Goal: Task Accomplishment & Management: Complete application form

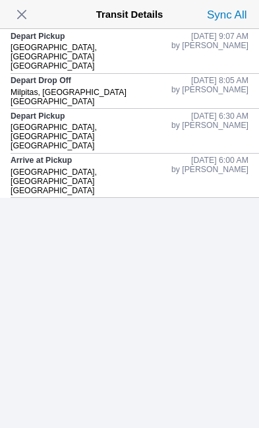
scroll to position [113, 0]
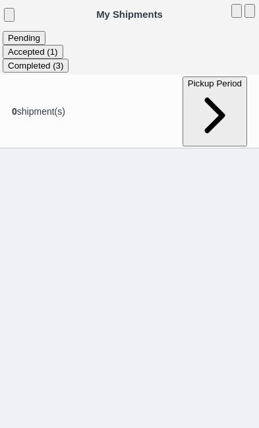
click at [63, 46] on ion-segment-button "Accepted (1)" at bounding box center [33, 51] width 61 height 11
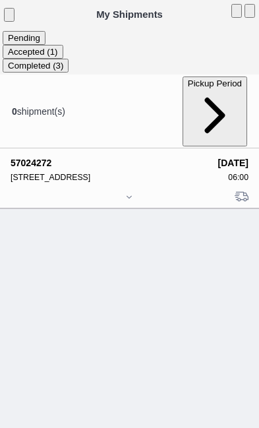
click at [133, 195] on div at bounding box center [130, 198] width 238 height 10
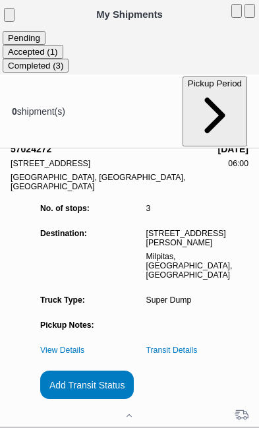
scroll to position [127, 0]
click at [0, 0] on slot "Add Transit Status" at bounding box center [0, 0] width 0 height 0
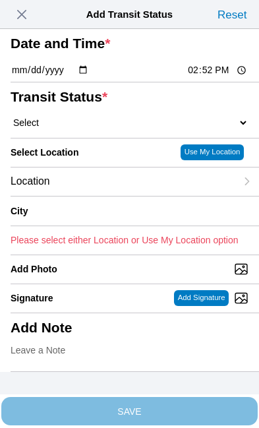
click at [102, 129] on select "Select Arrive at Drop Off Arrive at Pickup Break Start Break Stop Depart Drop O…" at bounding box center [130, 123] width 238 height 12
select select "DPTPULOC"
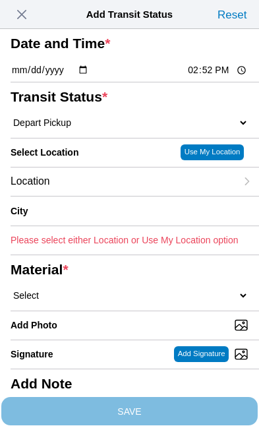
click at [115, 196] on div "Location" at bounding box center [124, 182] width 226 height 28
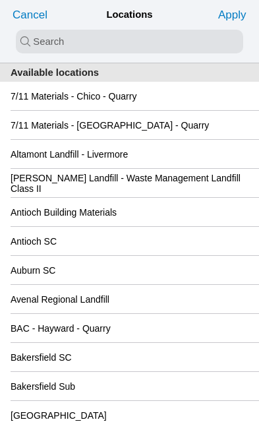
click at [61, 37] on input "search text" at bounding box center [130, 42] width 228 height 24
type input "san"
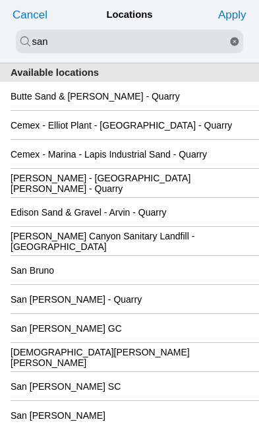
click at [0, 0] on slot "Apply" at bounding box center [0, 0] width 0 height 0
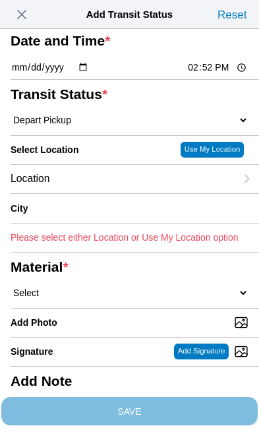
scroll to position [2, 0]
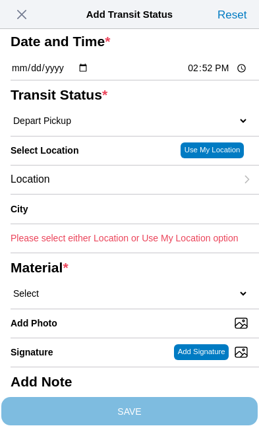
click at [115, 194] on div "Location" at bounding box center [124, 180] width 226 height 28
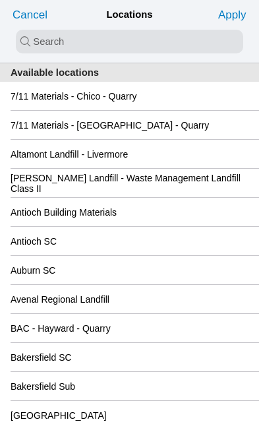
click at [61, 35] on input "search text" at bounding box center [130, 42] width 228 height 24
type input "san"
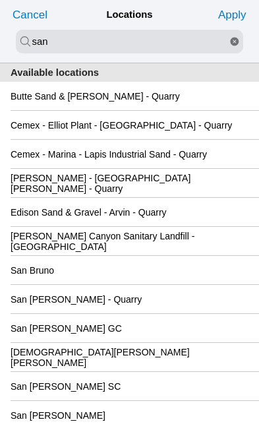
click at [121, 342] on div "San [PERSON_NAME] GC" at bounding box center [130, 328] width 238 height 28
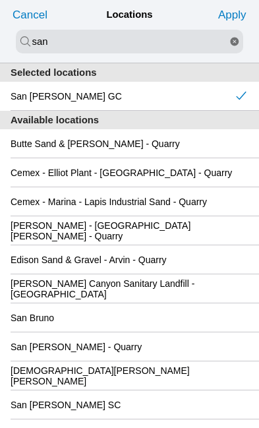
click at [0, 0] on slot "Apply" at bounding box center [0, 0] width 0 height 0
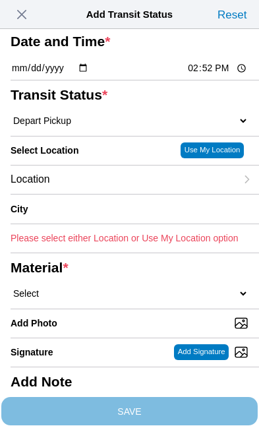
type input "[GEOGRAPHIC_DATA][PERSON_NAME]"
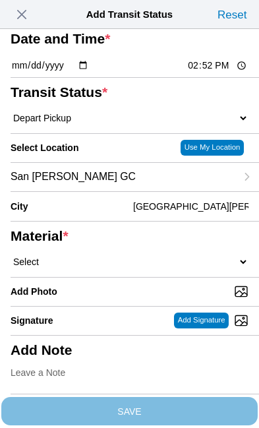
scroll to position [80, 0]
click at [91, 268] on select "Select 1" x 3" Rock 1" x 4" Rock 2" x 4" Rock Asphalt Cold Patch Backfill Spec …" at bounding box center [130, 262] width 238 height 12
click at [31, 6] on span "button" at bounding box center [22, 14] width 18 height 18
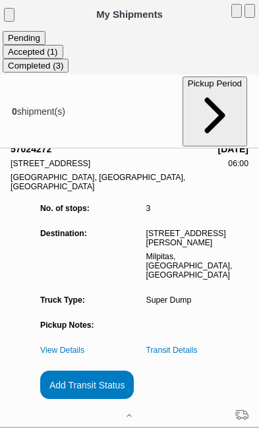
click at [0, 0] on slot "Add Transit Status" at bounding box center [0, 0] width 0 height 0
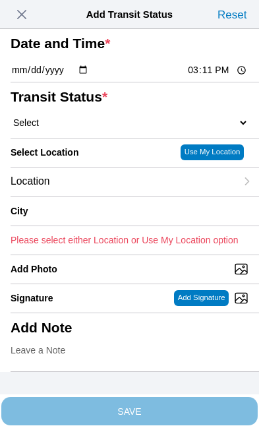
click at [28, 18] on span "button" at bounding box center [22, 14] width 18 height 18
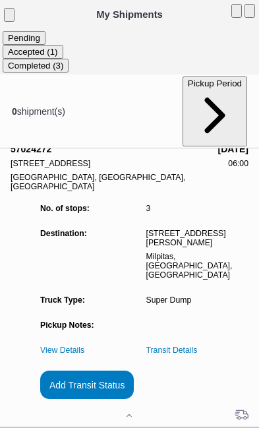
click at [198, 346] on link "Transit Details" at bounding box center [171, 350] width 51 height 9
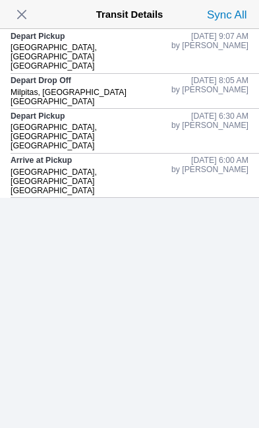
click at [31, 16] on span "button" at bounding box center [22, 14] width 18 height 18
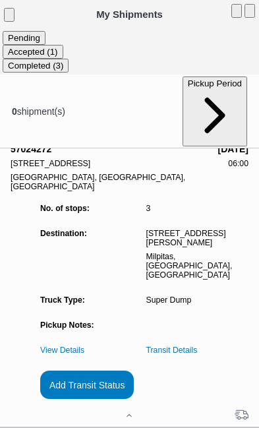
click at [0, 0] on slot "Add Transit Status" at bounding box center [0, 0] width 0 height 0
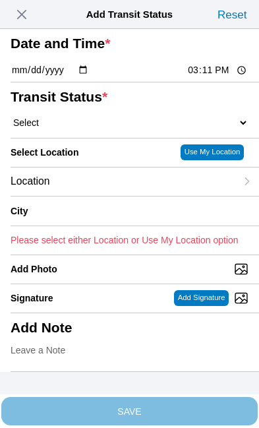
click at [224, 77] on input "15:11" at bounding box center [218, 70] width 62 height 14
type input "11:00"
click at [91, 129] on select "Select Arrive at Drop Off Arrive at Pickup Break Start Break Stop Depart Drop O…" at bounding box center [130, 123] width 238 height 12
select select "DPTDLVLOC"
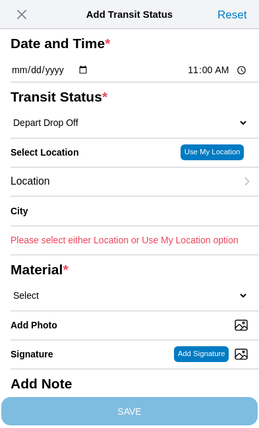
click at [105, 196] on div "Location" at bounding box center [124, 182] width 226 height 28
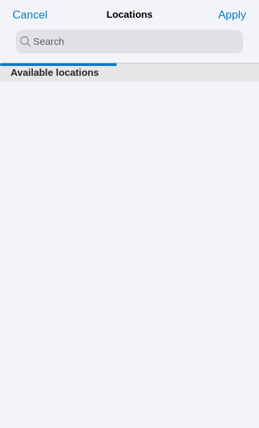
click at [88, 24] on div "Cancel Locations Apply" at bounding box center [129, 14] width 249 height 29
click at [66, 42] on input "search text" at bounding box center [130, 42] width 228 height 24
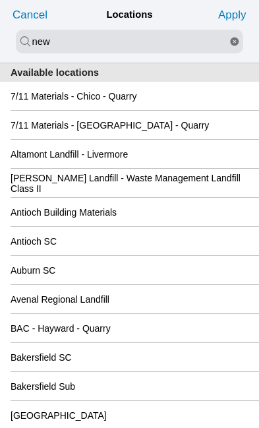
type input "new"
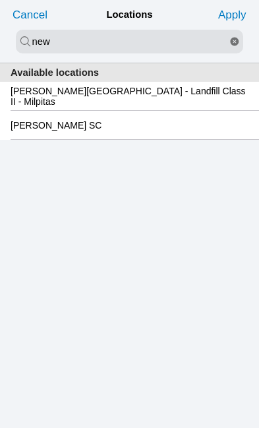
click at [0, 0] on slot "[PERSON_NAME][GEOGRAPHIC_DATA] - Landfill Class II - Milpitas" at bounding box center [0, 0] width 0 height 0
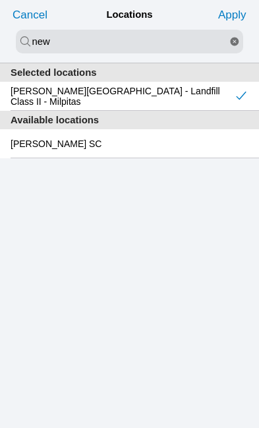
click at [0, 0] on slot "Apply" at bounding box center [0, 0] width 0 height 0
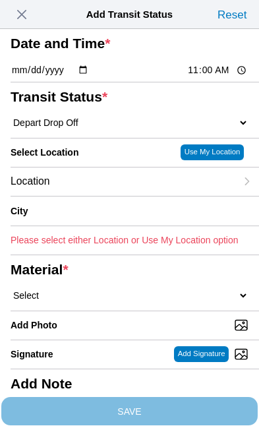
type input "Milpitas"
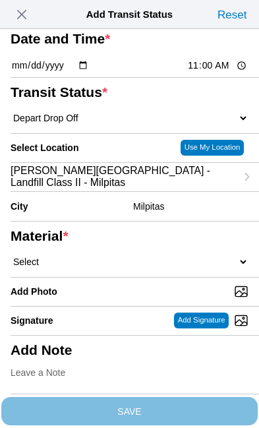
scroll to position [87, 0]
click at [103, 268] on select "Select 1" x 3" Rock 1" x 4" Rock 2" x 4" Rock Asphalt Cold Patch Backfill Spec …" at bounding box center [130, 262] width 238 height 12
select select "708654"
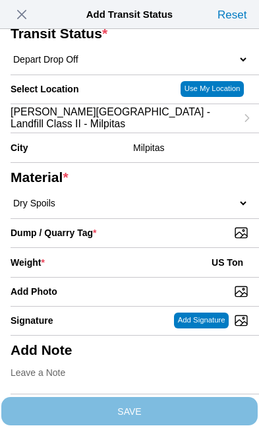
click at [186, 240] on input "Dump / Quarry Tag *" at bounding box center [135, 233] width 249 height 15
type input "C:\fakepath\image.jpg"
click at [122, 277] on div "Weight * US Ton" at bounding box center [130, 262] width 238 height 29
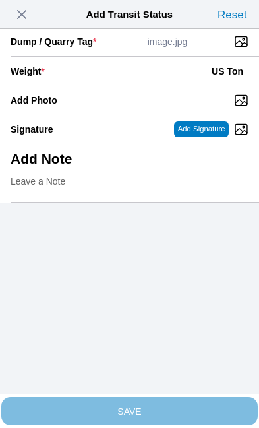
scroll to position [270, 0]
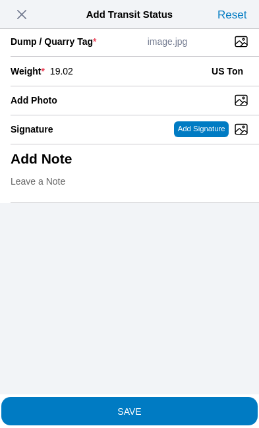
type input "19.02"
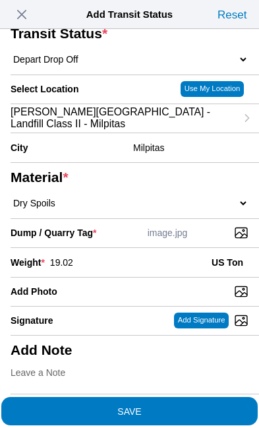
click at [177, 406] on span "SAVE" at bounding box center [130, 410] width 238 height 9
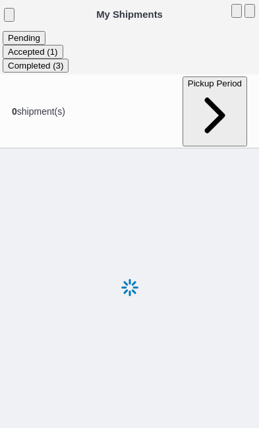
scroll to position [1, 0]
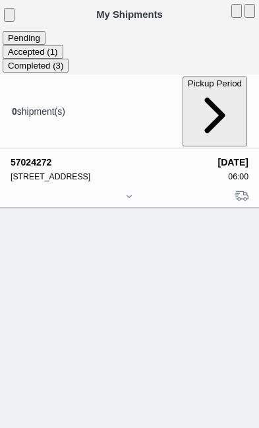
click at [135, 196] on div at bounding box center [130, 198] width 238 height 10
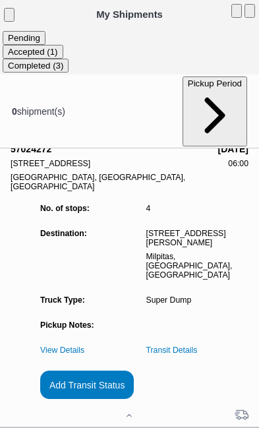
scroll to position [119, 0]
click at [0, 0] on slot "Add Transit Status" at bounding box center [0, 0] width 0 height 0
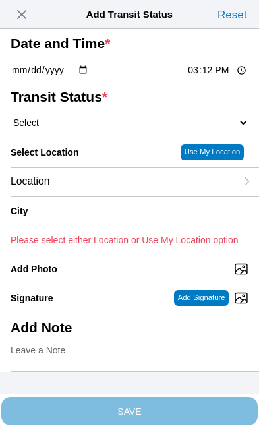
click at [222, 77] on input "15:12" at bounding box center [218, 70] width 62 height 14
type input "12:00"
click at [94, 129] on select "Select Arrive at Drop Off Arrive at Pickup Break Start Break Stop Depart Drop O…" at bounding box center [130, 123] width 238 height 12
select select "DPTPULOC"
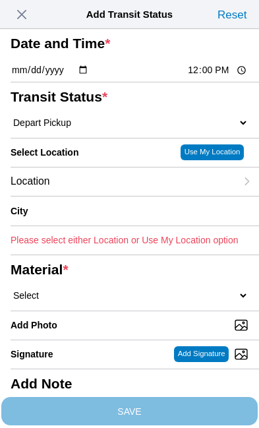
click at [104, 196] on div "Location" at bounding box center [124, 182] width 226 height 28
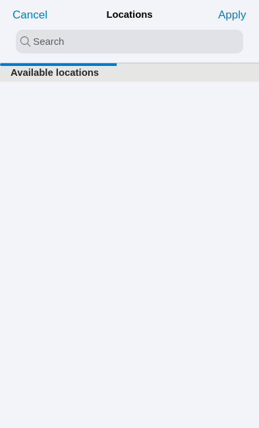
click at [82, 40] on input "search text" at bounding box center [130, 42] width 228 height 24
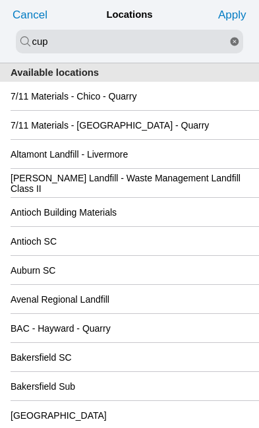
type input "cup"
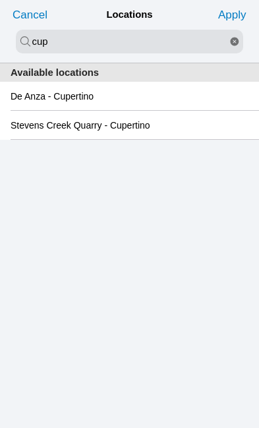
click at [0, 0] on slot "De Anza - Cupertino" at bounding box center [0, 0] width 0 height 0
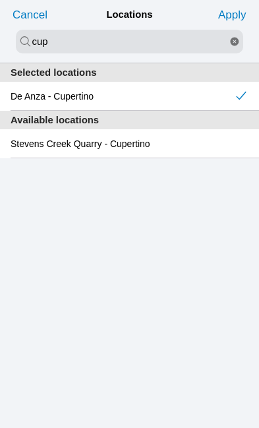
click at [0, 0] on slot "Apply" at bounding box center [0, 0] width 0 height 0
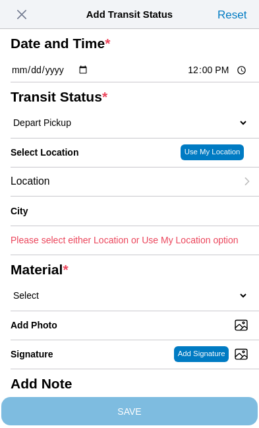
type input "Cupertino"
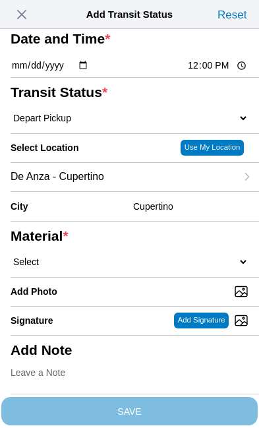
scroll to position [86, 0]
click at [116, 268] on select "Select 1" x 3" Rock 1" x 4" Rock 2" x 4" Rock Asphalt Cold Patch Backfill Spec …" at bounding box center [130, 262] width 238 height 12
select select "708654"
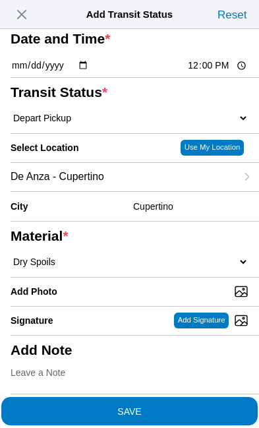
click at [192, 406] on span "SAVE" at bounding box center [130, 410] width 238 height 9
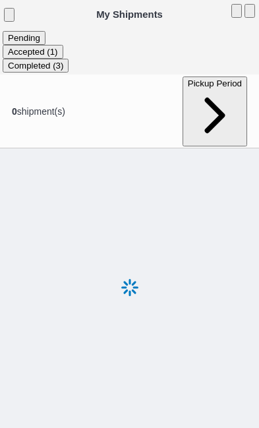
scroll to position [1, 0]
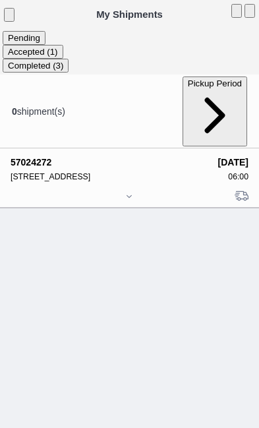
click at [144, 193] on div at bounding box center [130, 198] width 238 height 10
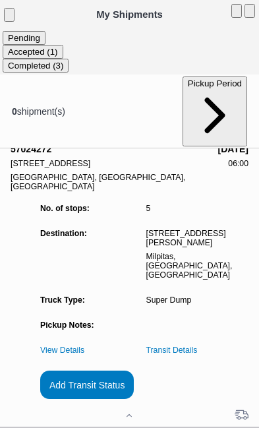
scroll to position [126, 0]
click at [0, 0] on slot "Add Transit Status" at bounding box center [0, 0] width 0 height 0
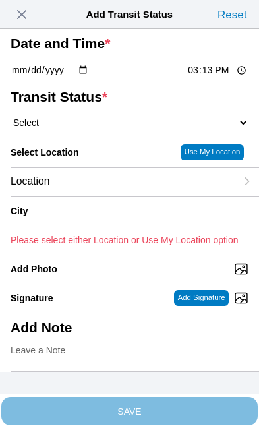
click at [219, 77] on input "15:13" at bounding box center [218, 70] width 62 height 14
type input "14:00"
click at [87, 129] on select "Select Arrive at Drop Off Arrive at Pickup Break Start Break Stop Depart Drop O…" at bounding box center [130, 123] width 238 height 12
select select "DPTDLVLOC"
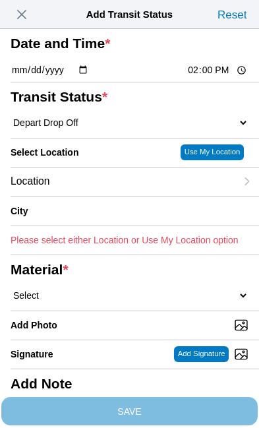
click at [105, 196] on div "Location" at bounding box center [124, 182] width 226 height 28
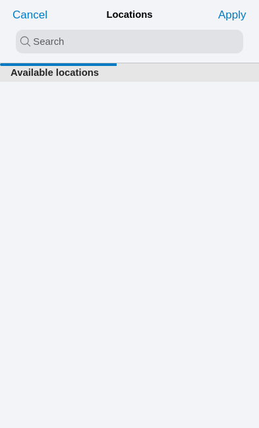
click at [71, 34] on input "search text" at bounding box center [130, 42] width 228 height 24
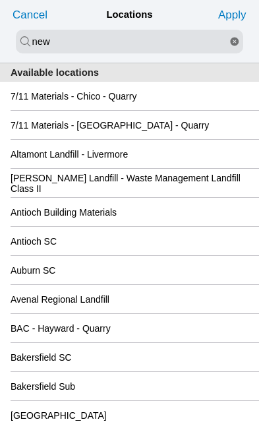
type input "new"
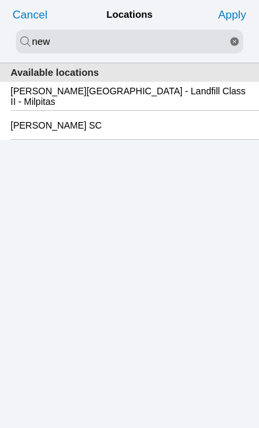
click at [0, 0] on slot "[PERSON_NAME][GEOGRAPHIC_DATA] - Landfill Class II - Milpitas" at bounding box center [0, 0] width 0 height 0
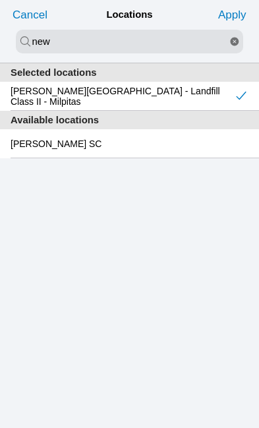
click at [0, 0] on slot "Apply" at bounding box center [0, 0] width 0 height 0
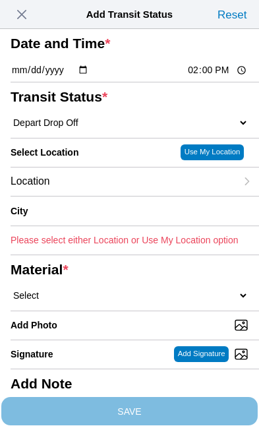
type input "Milpitas"
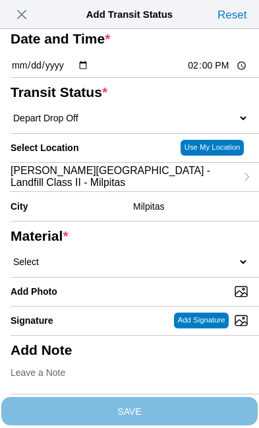
scroll to position [74, 0]
click at [110, 268] on select "Select 1" x 3" Rock 1" x 4" Rock 2" x 4" Rock Asphalt Cold Patch Backfill Spec …" at bounding box center [130, 262] width 238 height 12
select select "708654"
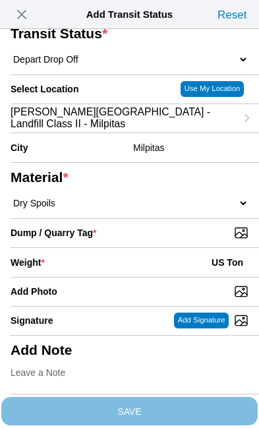
scroll to position [118, 0]
click at [194, 240] on input "Dump / Quarry Tag *" at bounding box center [135, 233] width 249 height 15
type input "C:\fakepath\image.jpg"
click at [105, 277] on div "Weight * US Ton" at bounding box center [130, 262] width 238 height 29
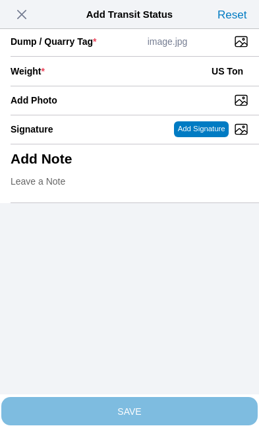
scroll to position [270, 0]
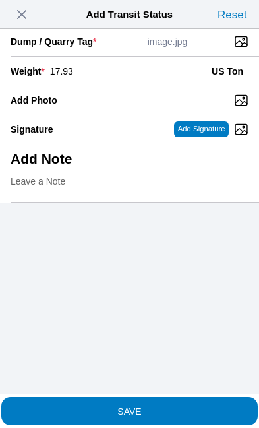
type input "17.93"
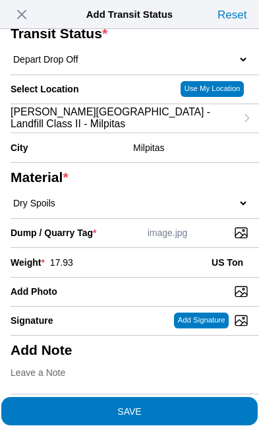
click at [171, 406] on span "SAVE" at bounding box center [130, 410] width 238 height 9
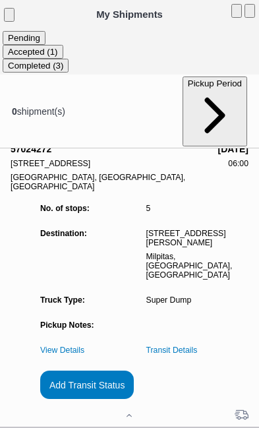
scroll to position [1, 0]
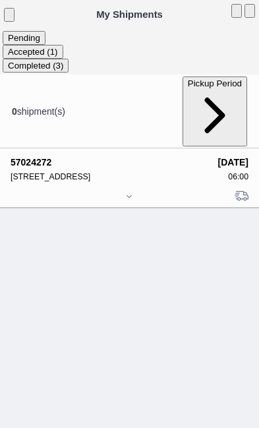
click at [133, 193] on icon at bounding box center [129, 197] width 8 height 8
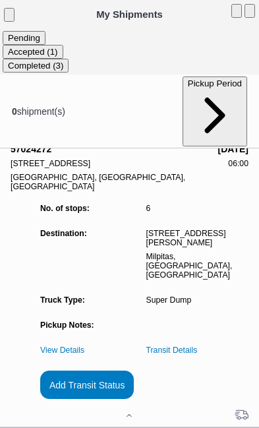
scroll to position [127, 0]
click at [198, 346] on link "Transit Details" at bounding box center [171, 350] width 51 height 9
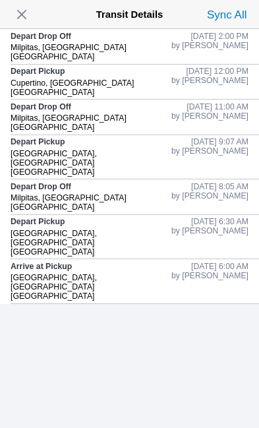
scroll to position [0, 0]
click at [31, 16] on span "button" at bounding box center [22, 14] width 18 height 18
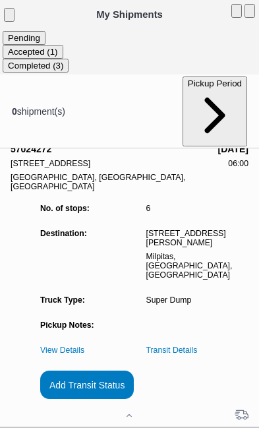
click at [0, 0] on slot "Add Transit Status" at bounding box center [0, 0] width 0 height 0
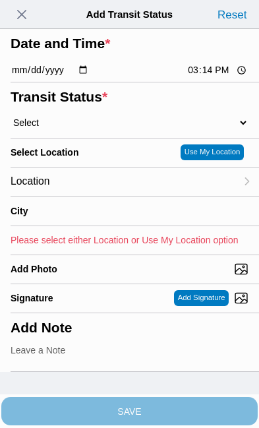
click at [225, 77] on input "15:14" at bounding box center [218, 70] width 62 height 14
type input "14:01"
click at [90, 129] on select "Select Arrive at Drop Off Arrive at Pickup Break Start Break Stop Depart Drop O…" at bounding box center [130, 123] width 238 height 12
select select "BREAKSTART"
click at [109, 196] on div "Location" at bounding box center [124, 182] width 226 height 28
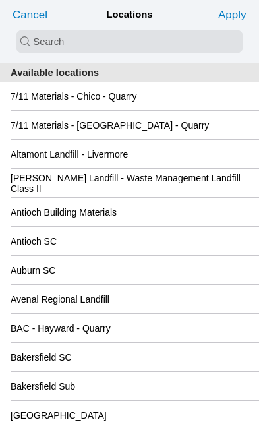
click at [79, 39] on input "search text" at bounding box center [130, 42] width 228 height 24
type input "new"
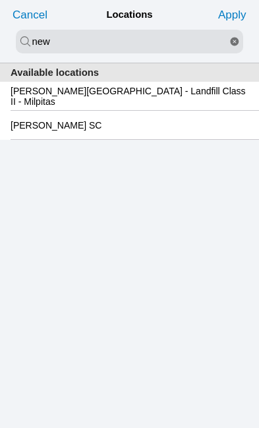
click at [0, 0] on slot "[PERSON_NAME][GEOGRAPHIC_DATA] - Landfill Class II - Milpitas" at bounding box center [0, 0] width 0 height 0
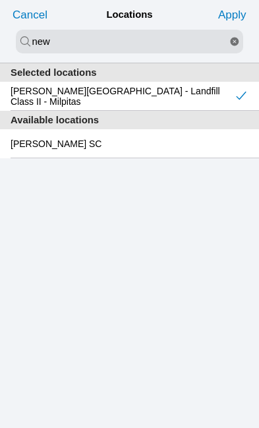
click at [0, 0] on slot "Apply" at bounding box center [0, 0] width 0 height 0
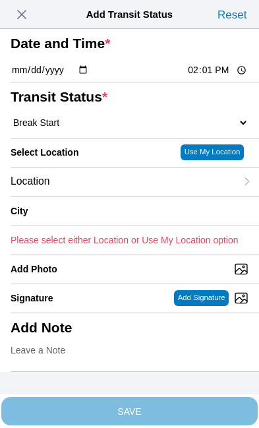
type input "Milpitas"
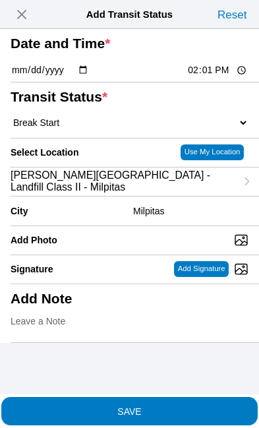
click at [193, 406] on span "SAVE" at bounding box center [130, 410] width 238 height 9
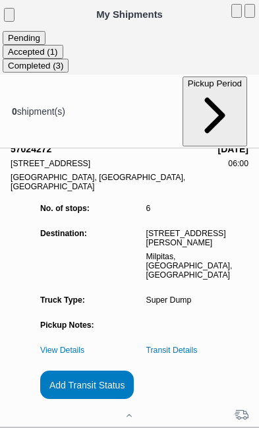
click at [0, 0] on slot "Add Transit Status" at bounding box center [0, 0] width 0 height 0
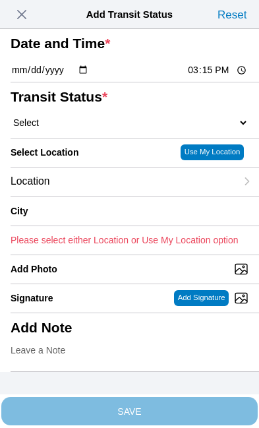
click at [220, 77] on input "15:15" at bounding box center [218, 70] width 62 height 14
type input "14:30"
click at [86, 129] on select "Select Arrive at Drop Off Arrive at Pickup Break Start Break Stop Depart Drop O…" at bounding box center [130, 123] width 238 height 12
select select "BREAKSTOP"
click at [110, 196] on div "Location" at bounding box center [124, 182] width 226 height 28
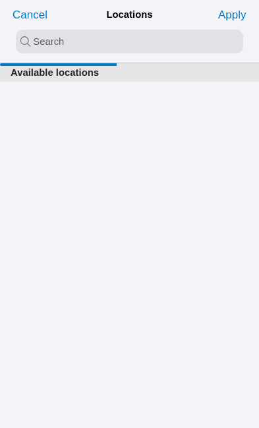
click at [57, 35] on input "search text" at bounding box center [130, 42] width 228 height 24
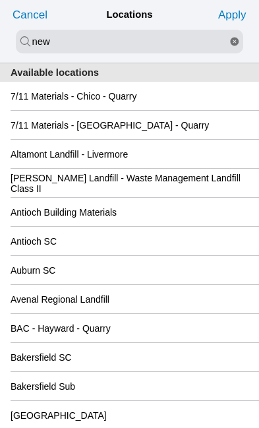
type input "new"
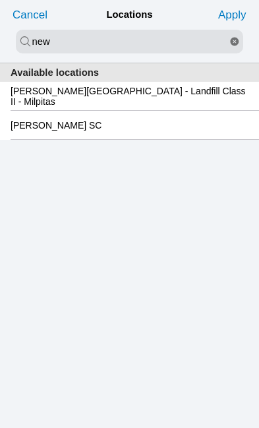
click at [0, 0] on slot "[PERSON_NAME][GEOGRAPHIC_DATA] - Landfill Class II - Milpitas" at bounding box center [0, 0] width 0 height 0
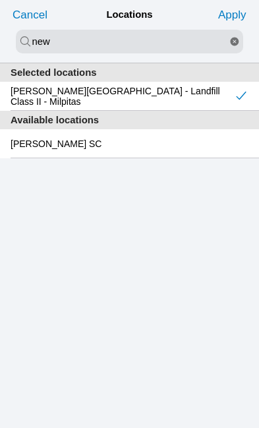
click at [0, 0] on slot "Apply" at bounding box center [0, 0] width 0 height 0
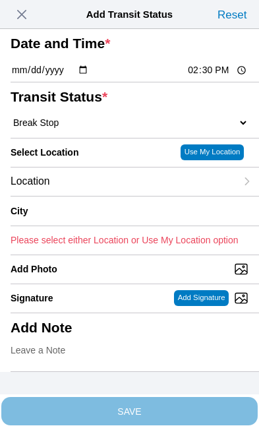
type input "Milpitas"
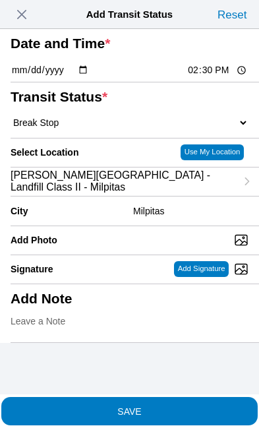
click at [177, 406] on span "SAVE" at bounding box center [130, 410] width 238 height 9
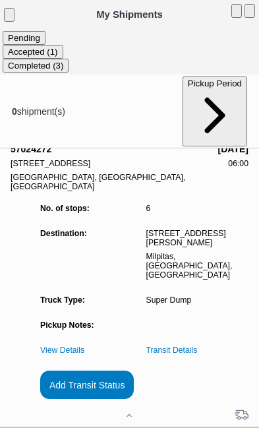
click at [0, 0] on slot "Add Transit Status" at bounding box center [0, 0] width 0 height 0
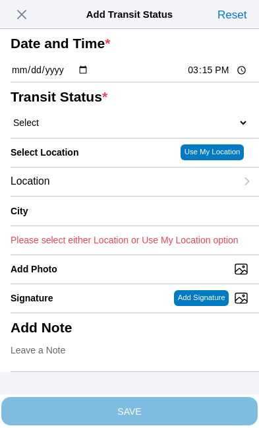
click at [220, 77] on input "15:15" at bounding box center [218, 70] width 62 height 14
type input "15:00"
click at [92, 129] on select "Select Arrive at Drop Off Arrive at Pickup Break Start Break Stop Depart Drop O…" at bounding box center [130, 123] width 238 height 12
select select "DELIVRED"
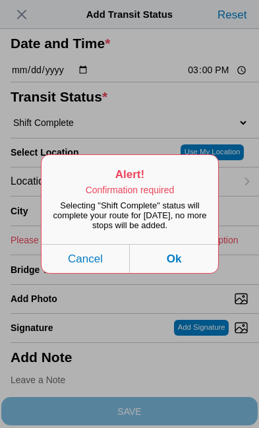
click at [188, 273] on button "Ok" at bounding box center [174, 258] width 88 height 29
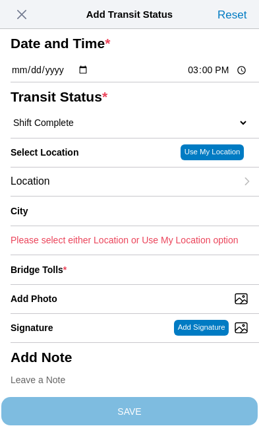
click at [110, 196] on div "Location" at bounding box center [124, 182] width 226 height 28
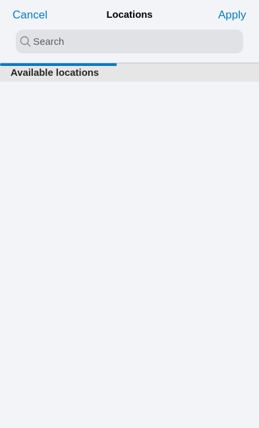
click at [62, 34] on input "search text" at bounding box center [130, 42] width 228 height 24
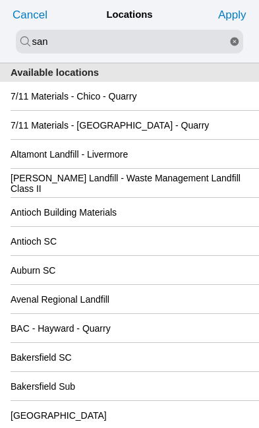
type input "san"
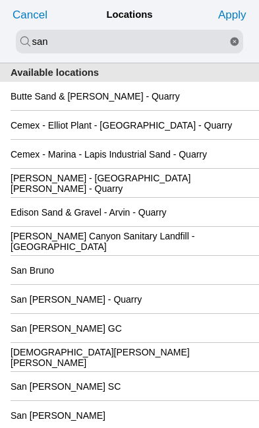
click at [159, 342] on div "San [PERSON_NAME] GC" at bounding box center [130, 328] width 238 height 28
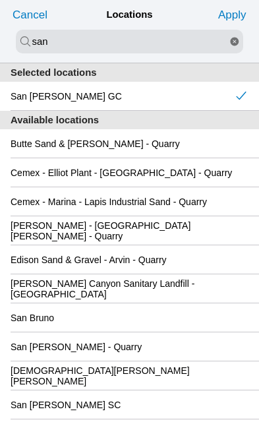
click at [0, 0] on slot "Apply" at bounding box center [0, 0] width 0 height 0
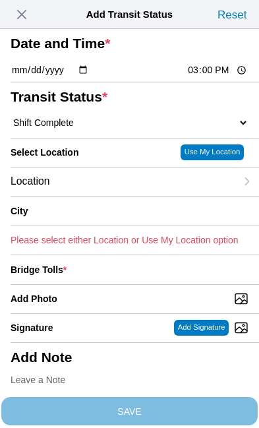
type input "[GEOGRAPHIC_DATA][PERSON_NAME]"
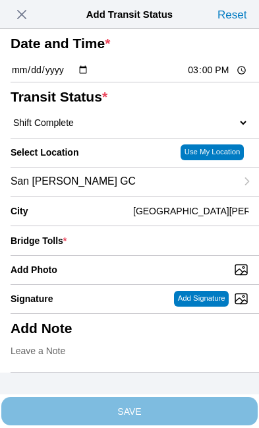
click at [146, 255] on div "Bridge Tolls *" at bounding box center [130, 240] width 238 height 29
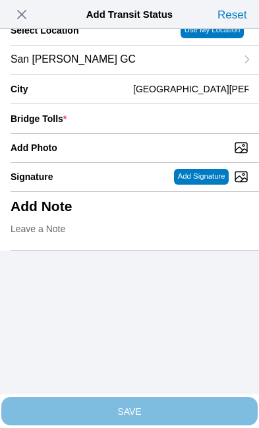
scroll to position [129, 0]
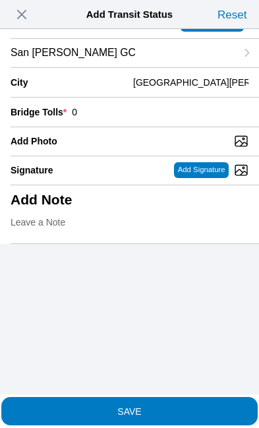
type input "0"
click at [120, 148] on input "Add Photo" at bounding box center [135, 141] width 249 height 15
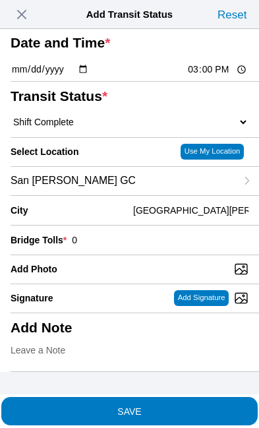
type input "C:\fakepath\image.jpg"
click at [178, 406] on span "SAVE" at bounding box center [130, 410] width 238 height 9
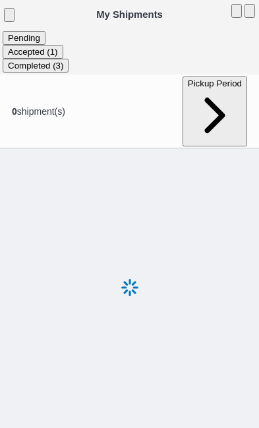
scroll to position [1, 0]
